Goal: Task Accomplishment & Management: Manage account settings

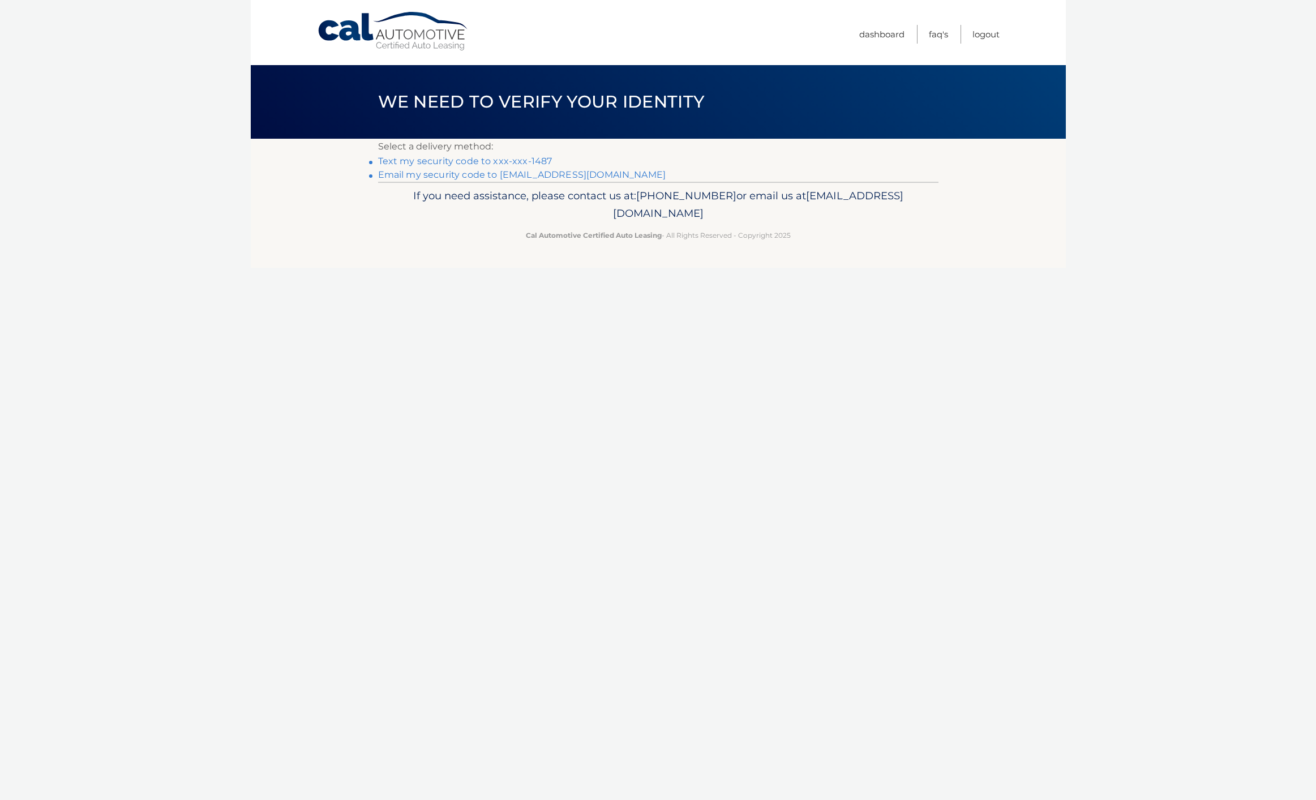
click at [414, 160] on link "Text my security code to xxx-xxx-1487" at bounding box center [465, 161] width 174 height 11
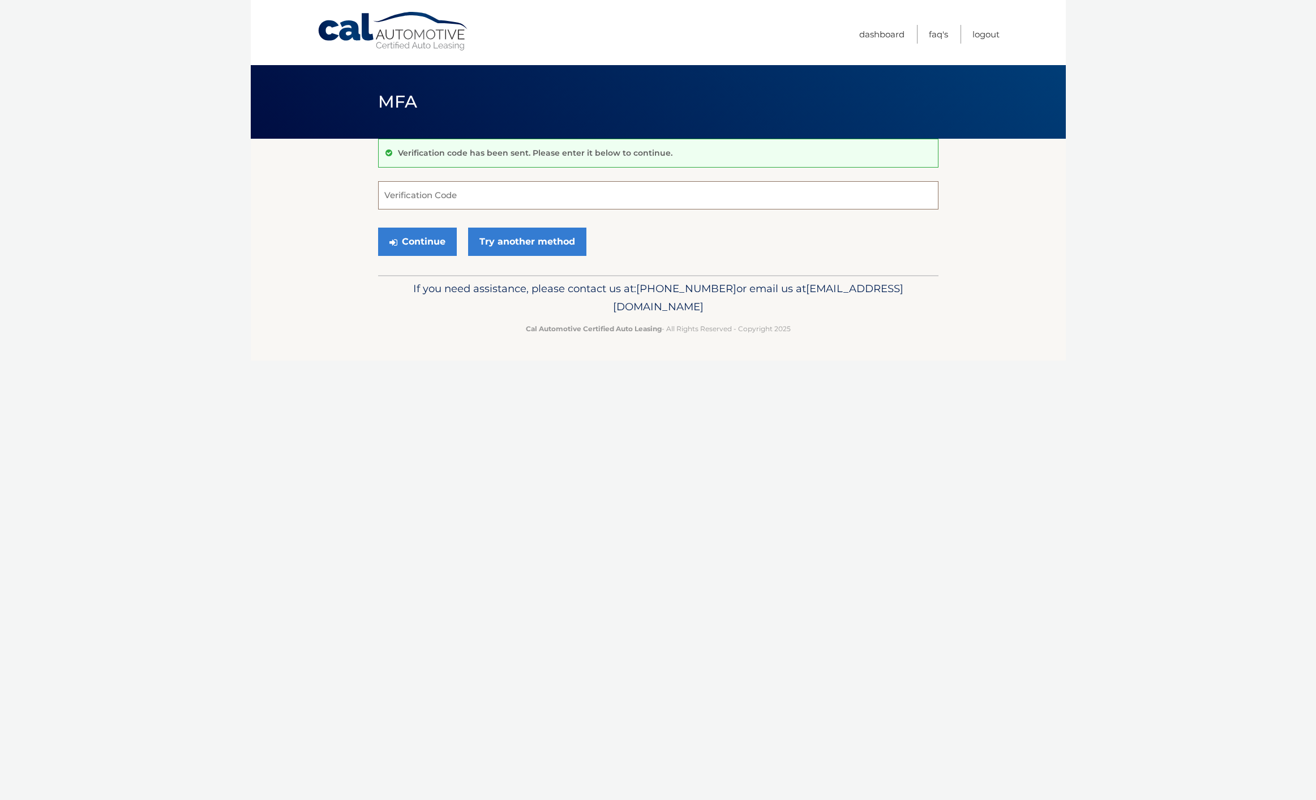
click at [411, 198] on input "Verification Code" at bounding box center [658, 195] width 560 height 28
type input "692064"
click at [425, 241] on button "Continue" at bounding box center [417, 242] width 79 height 28
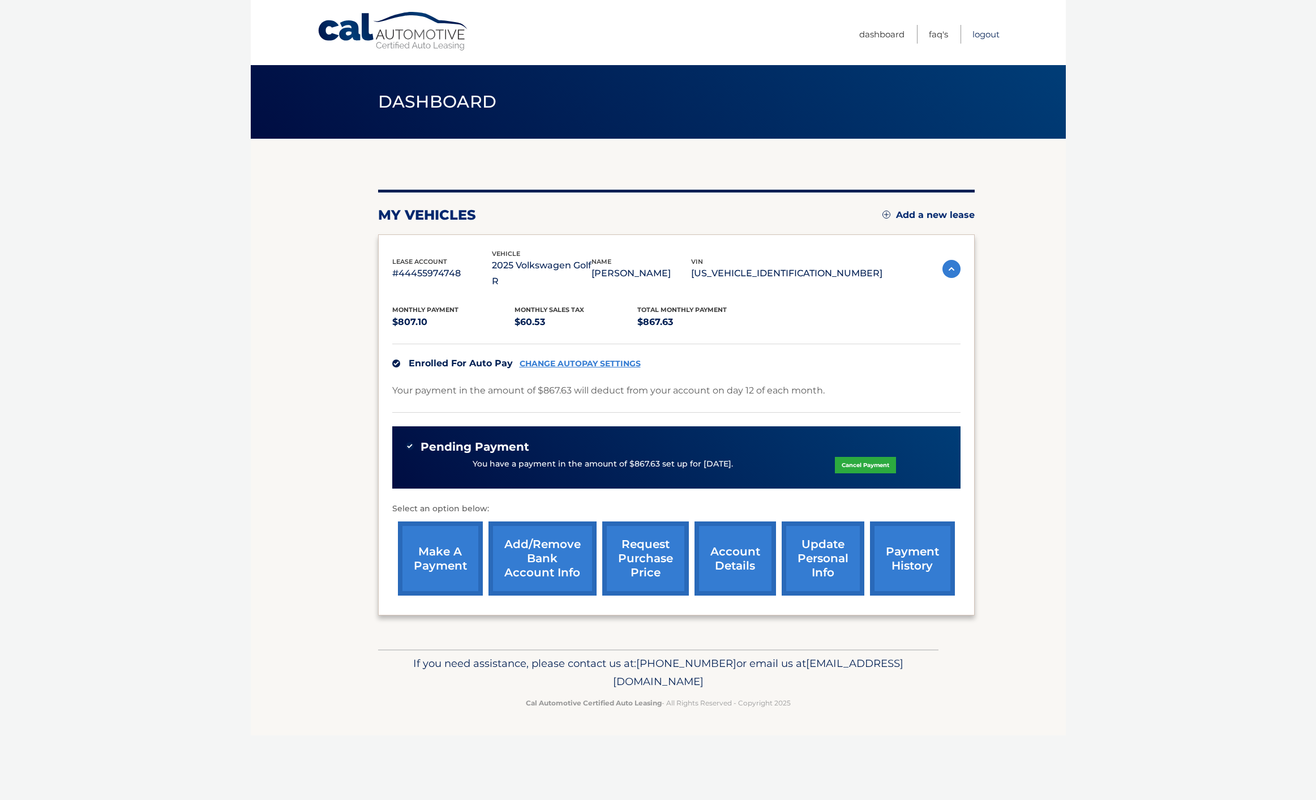
click at [987, 35] on link "Logout" at bounding box center [986, 34] width 27 height 19
